Goal: Transaction & Acquisition: Purchase product/service

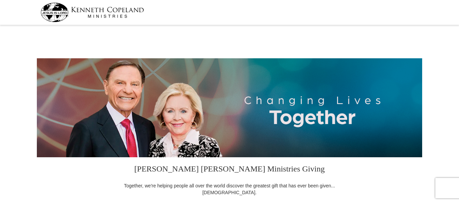
select select "TX"
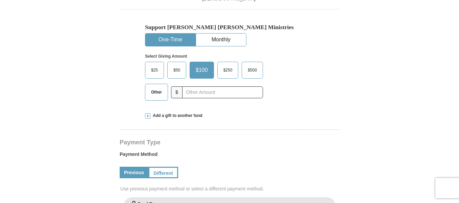
scroll to position [184, 0]
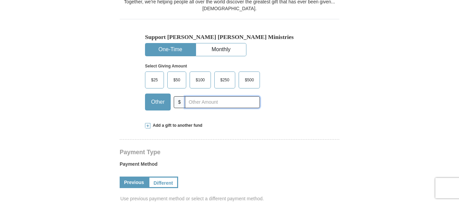
click at [203, 103] on input "text" at bounding box center [222, 102] width 75 height 12
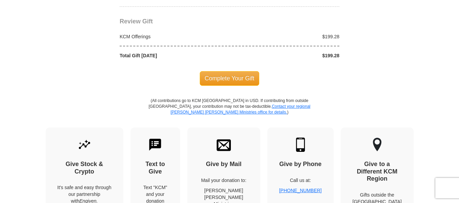
scroll to position [636, 0]
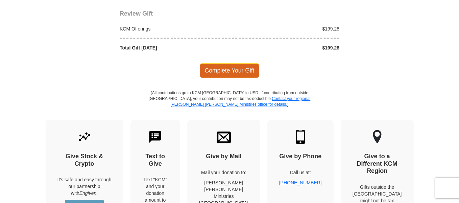
type input "199.28"
click at [231, 68] on span "Complete Your Gift" at bounding box center [230, 70] width 60 height 14
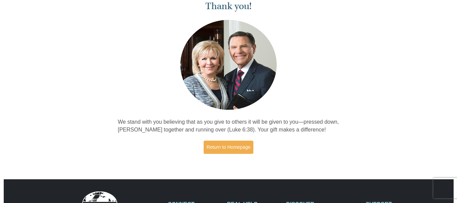
scroll to position [37, 0]
